Goal: Communication & Community: Answer question/provide support

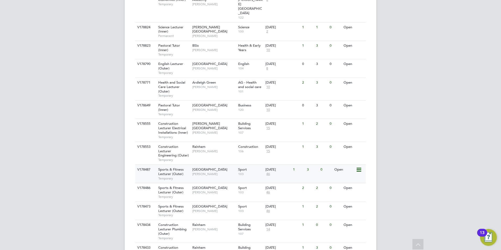
scroll to position [254, 0]
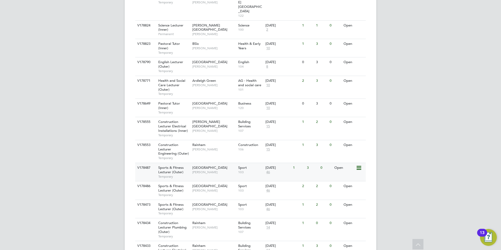
click at [295, 163] on div "V178487 Sports & Fitness Lecturer (Outer) Temporary Epping Forest Campus Kane W…" at bounding box center [250, 172] width 231 height 18
click at [224, 181] on div "Havering Sixth Form Campus Shaun Clifford" at bounding box center [214, 188] width 46 height 14
click at [229, 207] on span "[PERSON_NAME]" at bounding box center [214, 209] width 43 height 4
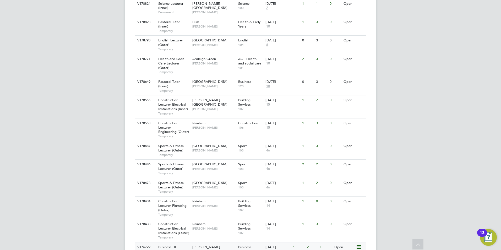
scroll to position [276, 0]
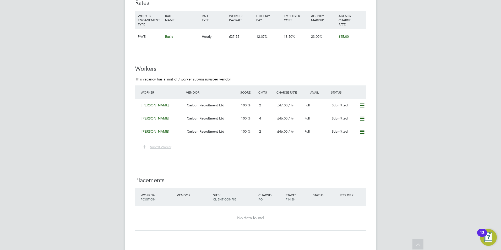
scroll to position [903, 0]
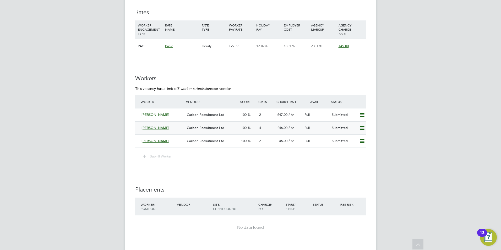
click at [165, 127] on div "[PERSON_NAME]" at bounding box center [162, 128] width 45 height 9
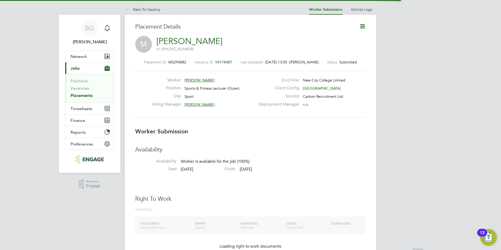
scroll to position [3, 3]
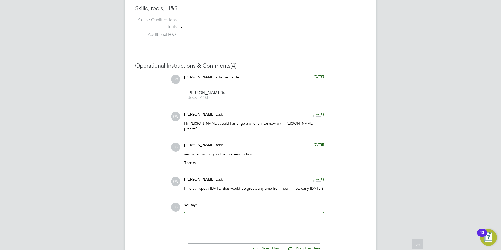
click at [241, 222] on div at bounding box center [254, 226] width 133 height 23
drag, startPoint x: 214, startPoint y: 223, endPoint x: 245, endPoint y: 220, distance: 31.1
click at [214, 225] on div "[PERSON_NAME] is away but we can arrange a call for [DATE], would this work?" at bounding box center [254, 227] width 133 height 5
click at [284, 225] on div "[PERSON_NAME] is away until [DATE] but we can arrange a call for [DATE], would …" at bounding box center [254, 229] width 133 height 9
click at [245, 225] on div "[PERSON_NAME] is away until [DATE] but we can arrange a call for [DATE], would …" at bounding box center [254, 229] width 133 height 9
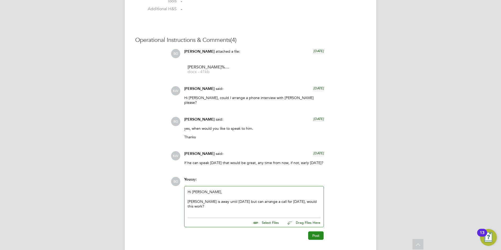
click at [315, 232] on button "Post" at bounding box center [315, 236] width 15 height 8
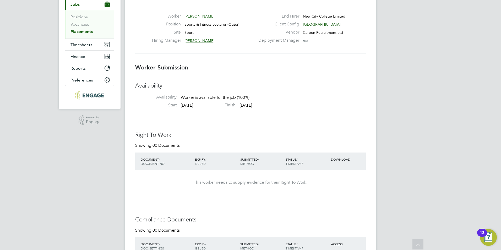
scroll to position [0, 0]
